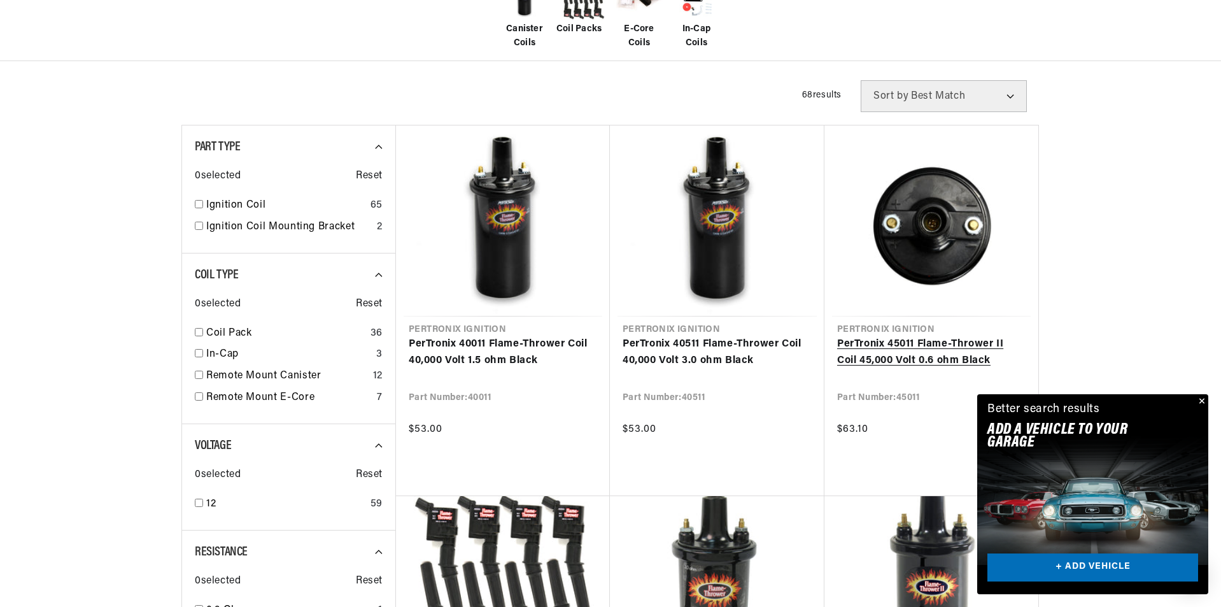
scroll to position [382, 0]
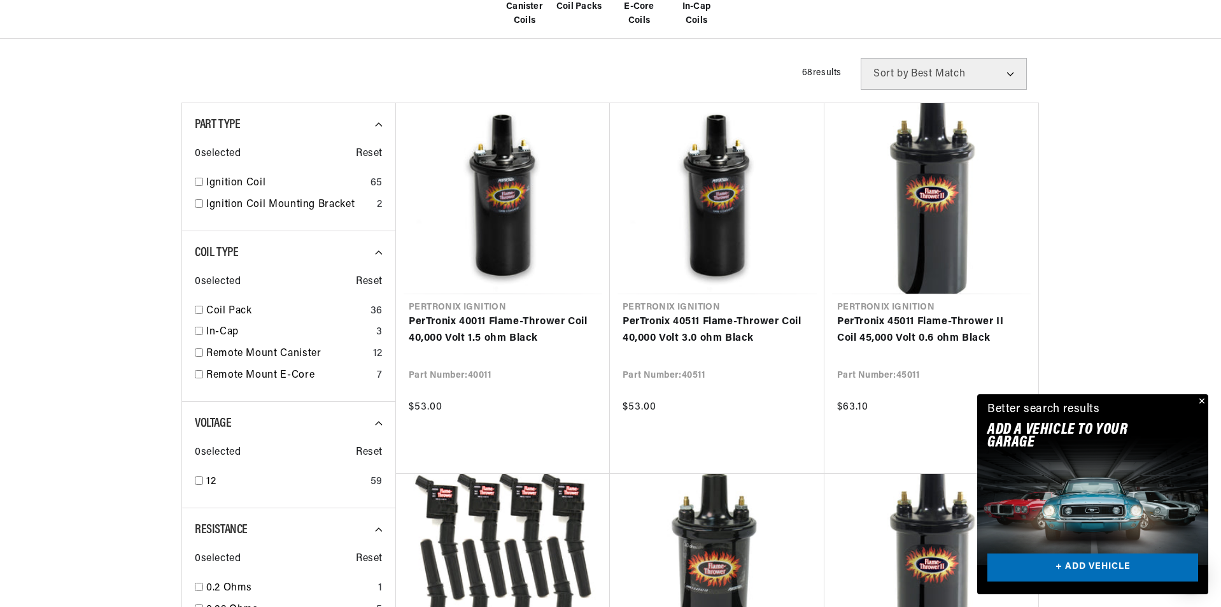
click at [1203, 400] on button "Close" at bounding box center [1200, 401] width 15 height 15
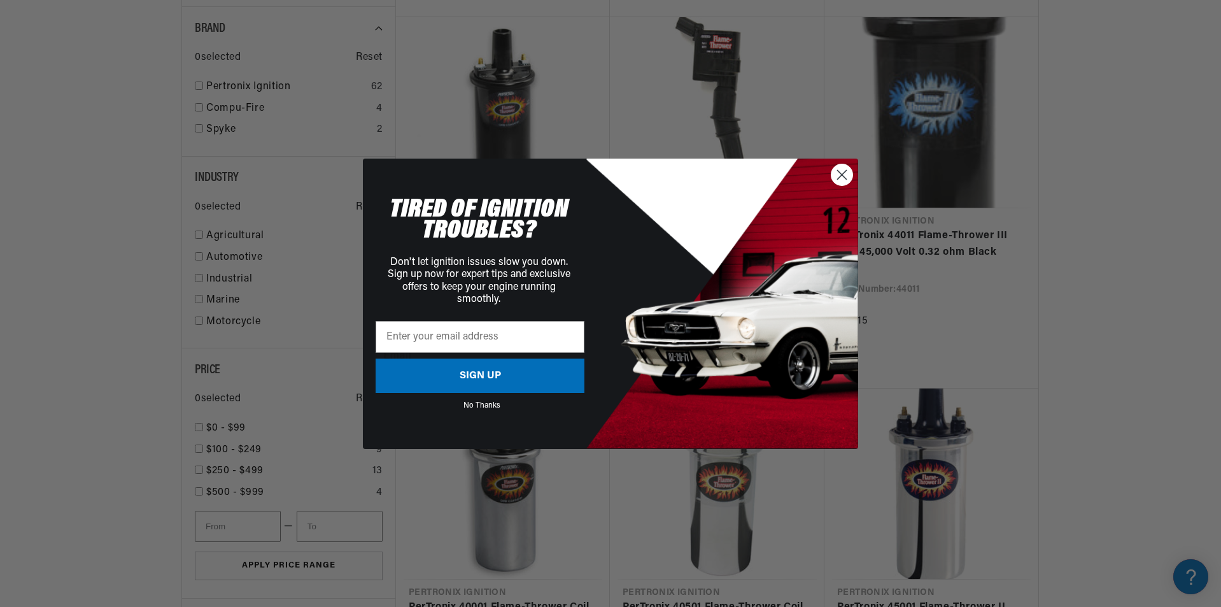
scroll to position [0, 384]
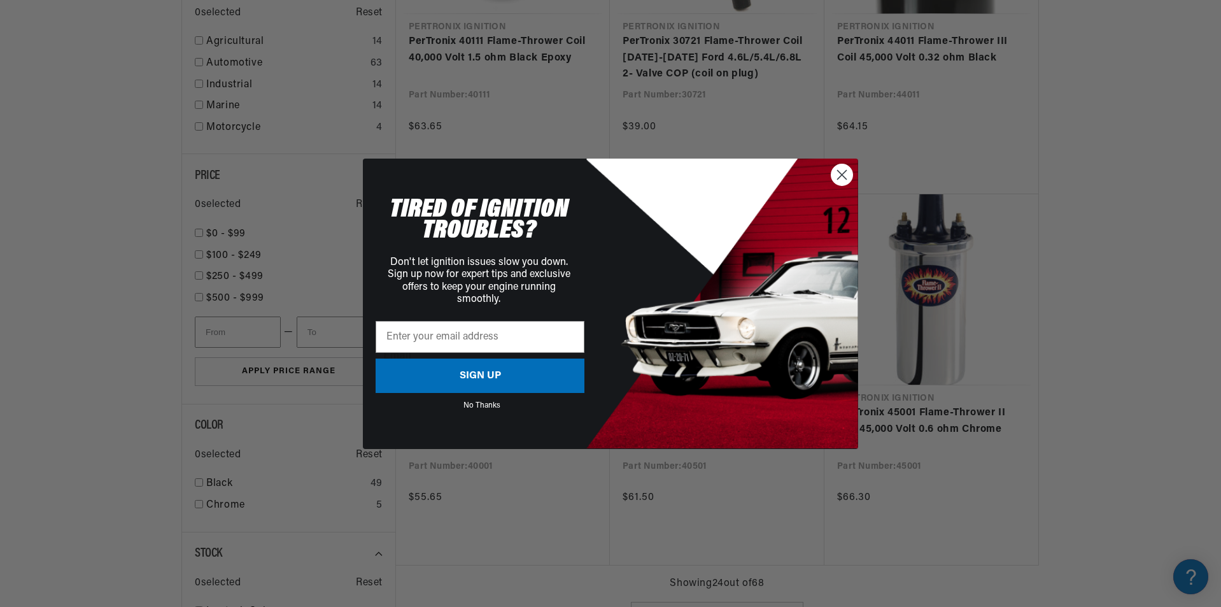
scroll to position [0, 476]
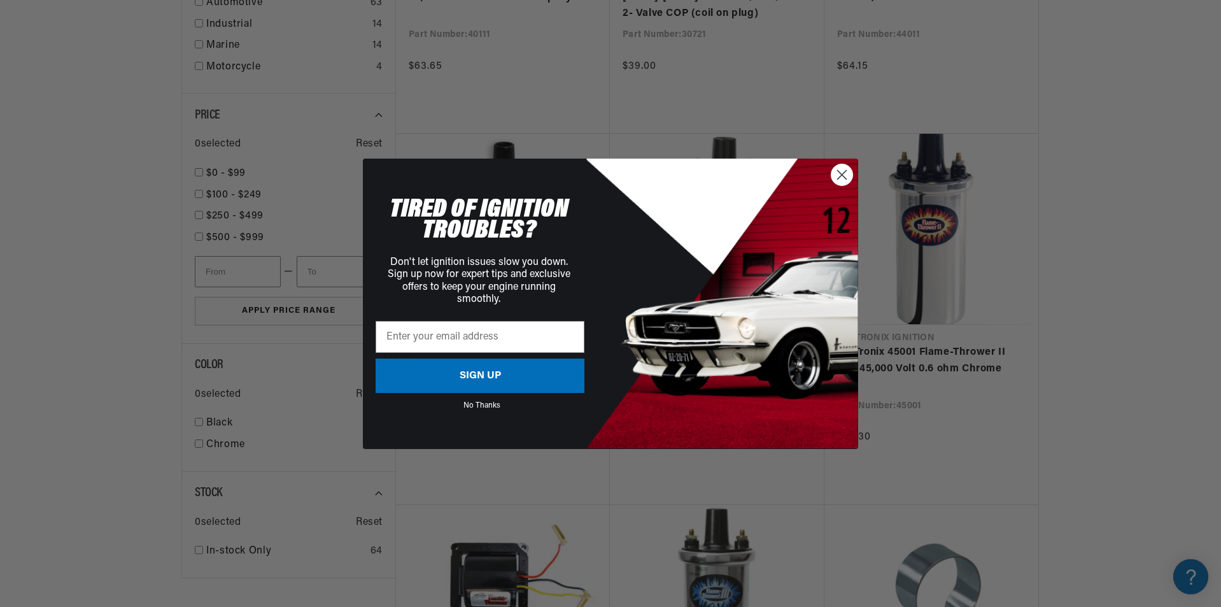
click at [844, 172] on circle "Close dialog" at bounding box center [841, 174] width 21 height 21
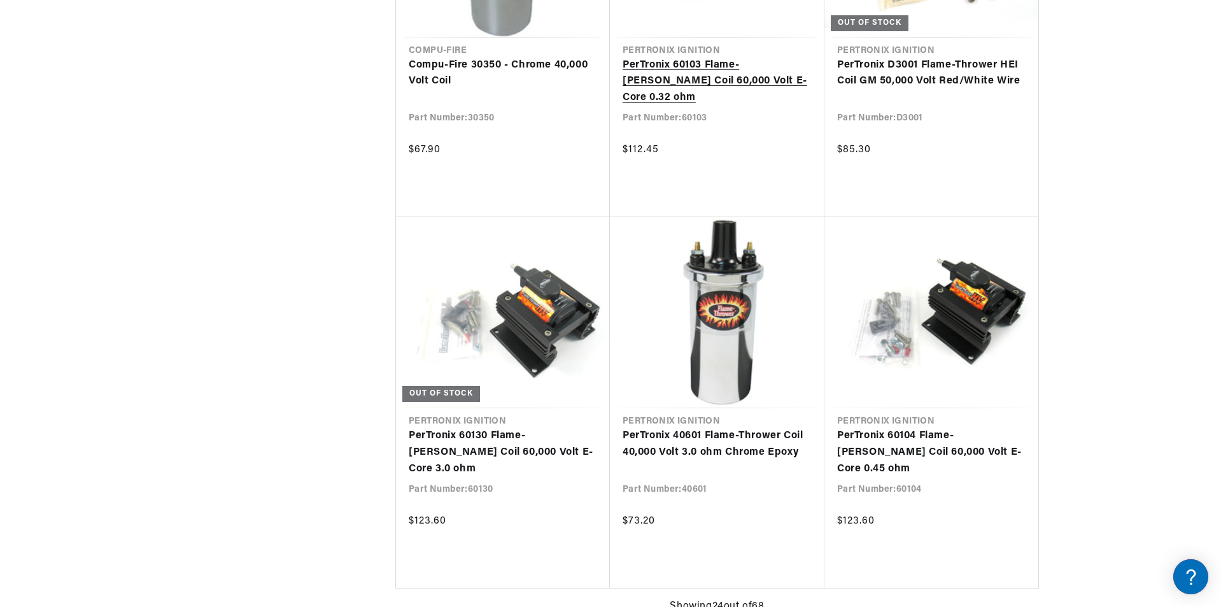
scroll to position [0, 0]
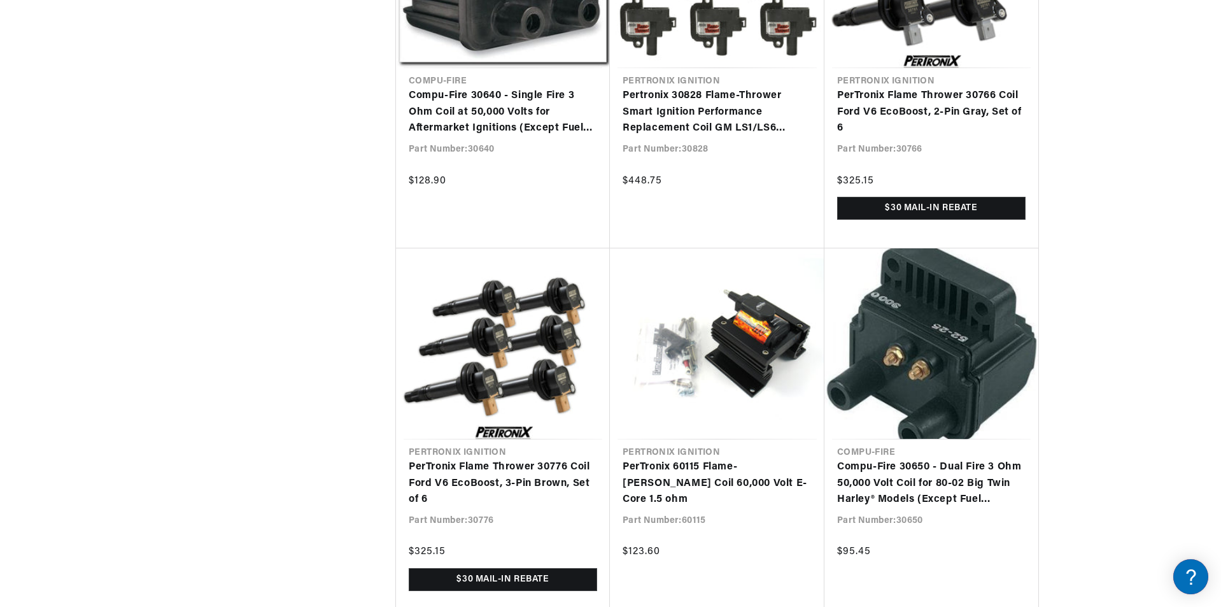
scroll to position [4138, 0]
